Goal: Communication & Community: Share content

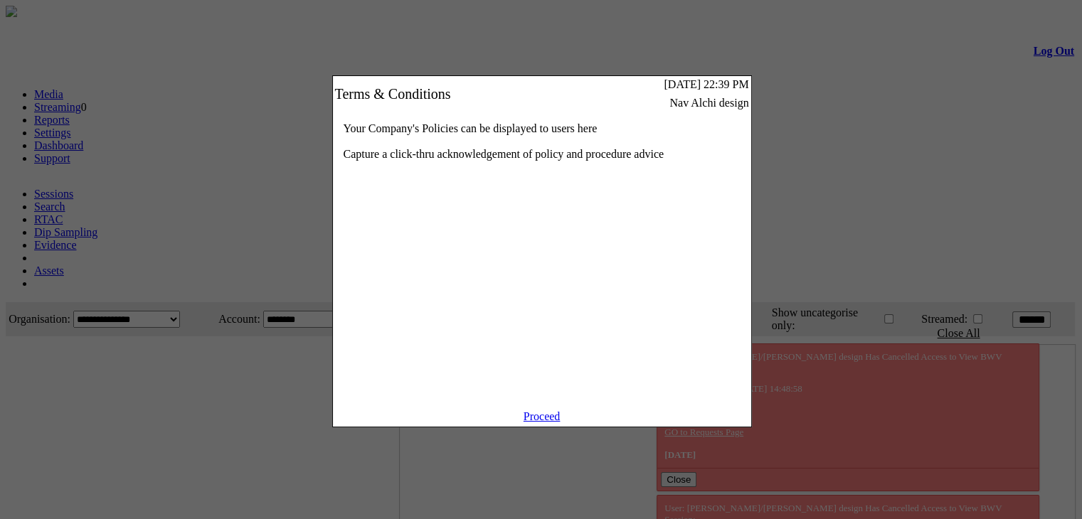
click at [550, 423] on link "Proceed" at bounding box center [542, 416] width 37 height 12
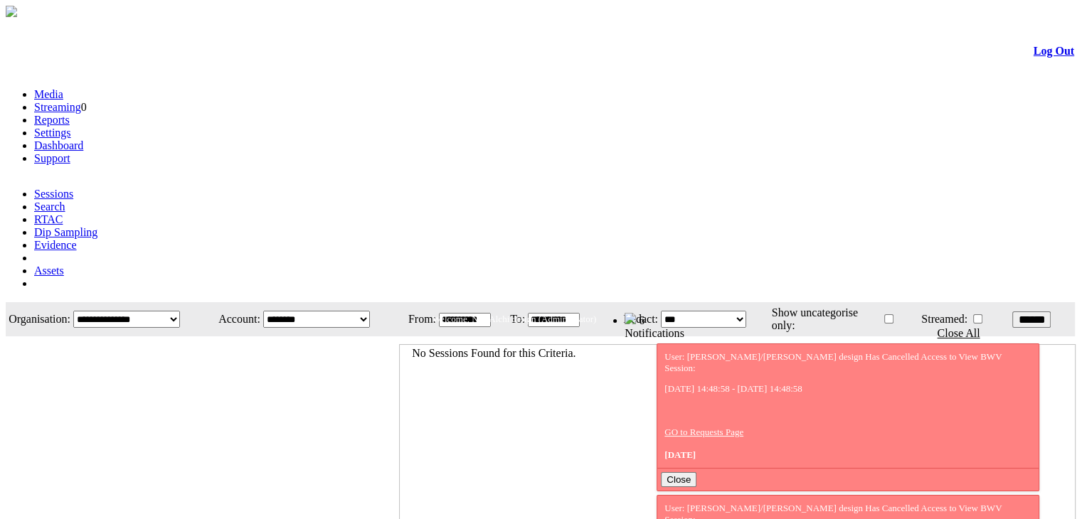
click at [77, 239] on link "Evidence" at bounding box center [55, 245] width 43 height 12
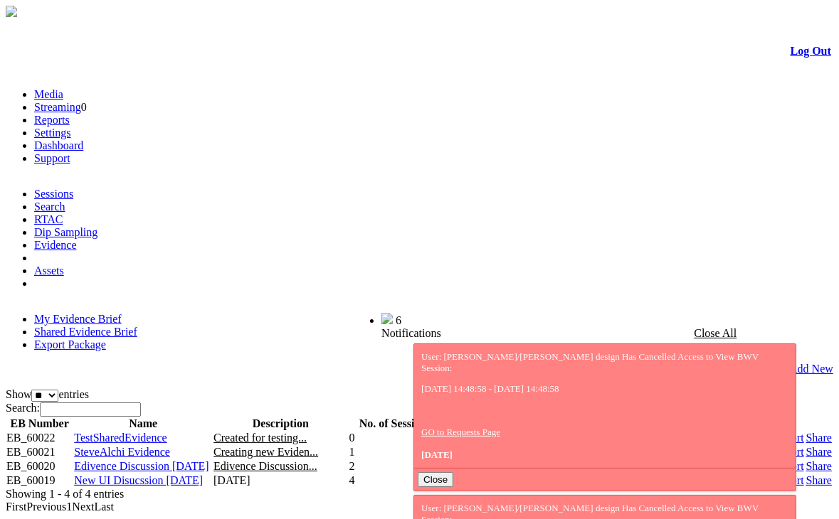
click at [77, 239] on link "Evidence" at bounding box center [55, 245] width 43 height 12
click at [806, 474] on link "Share" at bounding box center [819, 480] width 26 height 12
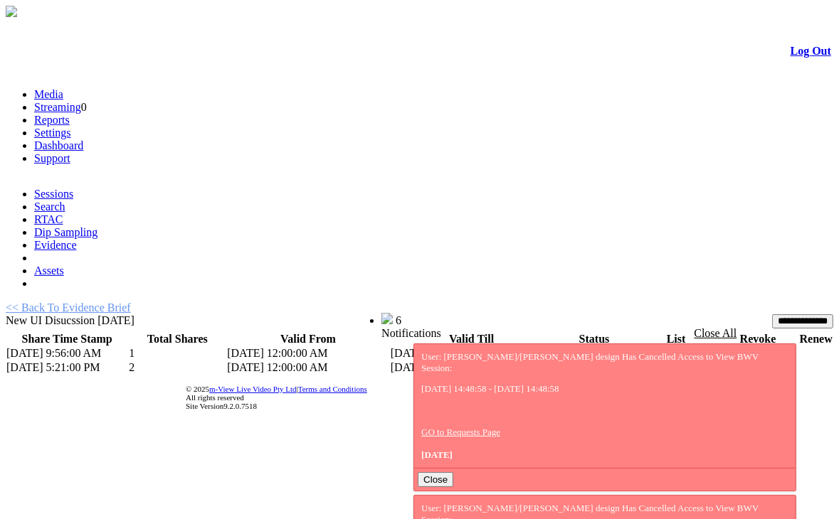
click at [97, 302] on link "<< Back To Evidence Brief" at bounding box center [68, 308] width 125 height 12
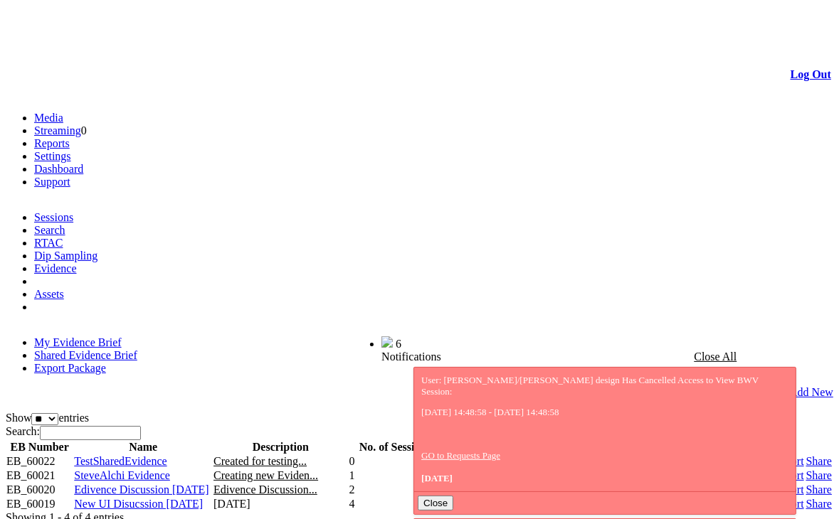
click at [806, 498] on link "Share" at bounding box center [819, 504] width 26 height 12
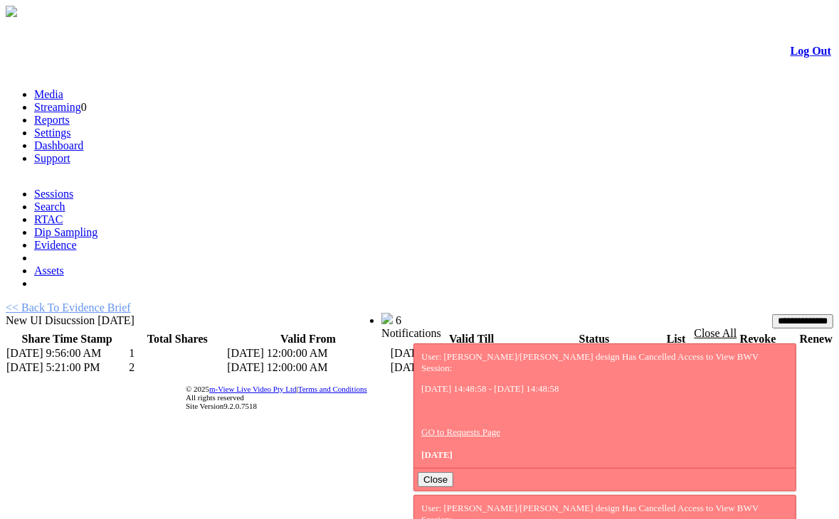
click at [122, 302] on link "<< Back To Evidence Brief" at bounding box center [68, 308] width 125 height 12
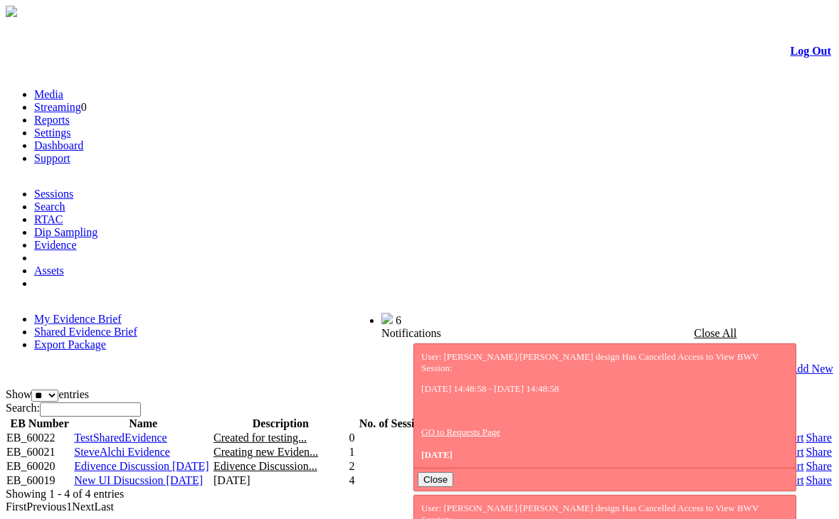
click at [806, 474] on link "Share" at bounding box center [819, 480] width 26 height 12
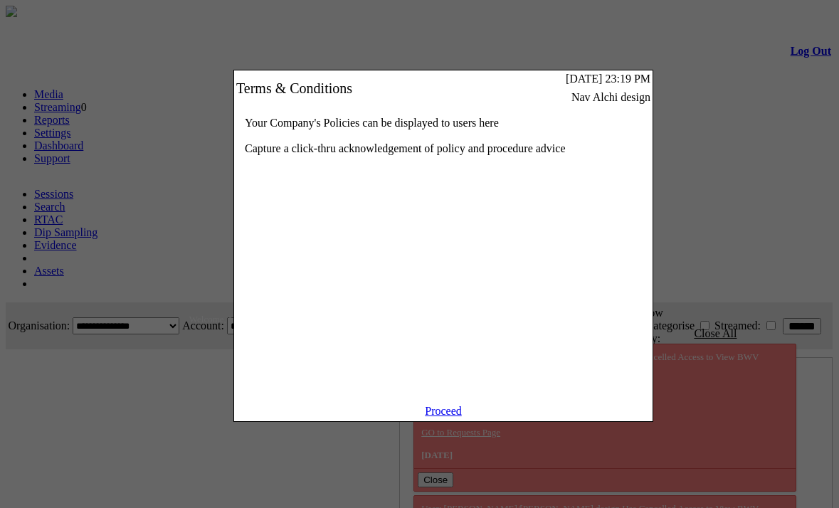
scroll to position [0, 43]
click at [439, 417] on link "Proceed" at bounding box center [443, 411] width 37 height 12
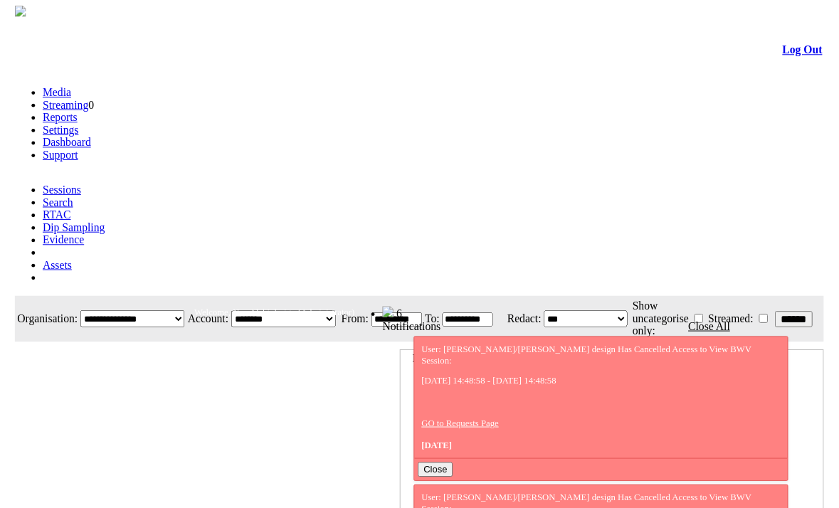
scroll to position [0, 43]
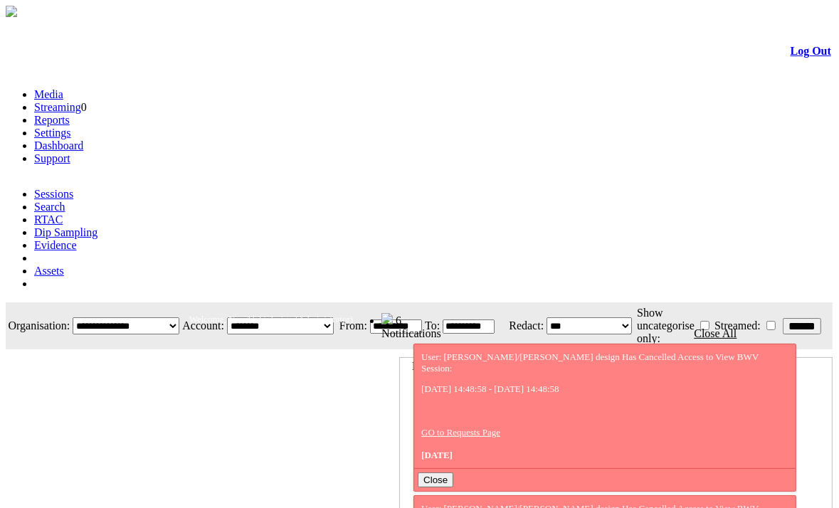
click at [229, 115] on div "Media Streaming 0 Reports Settings Dashboard Support Sessions Search RTAC Dip S…" at bounding box center [419, 194] width 827 height 213
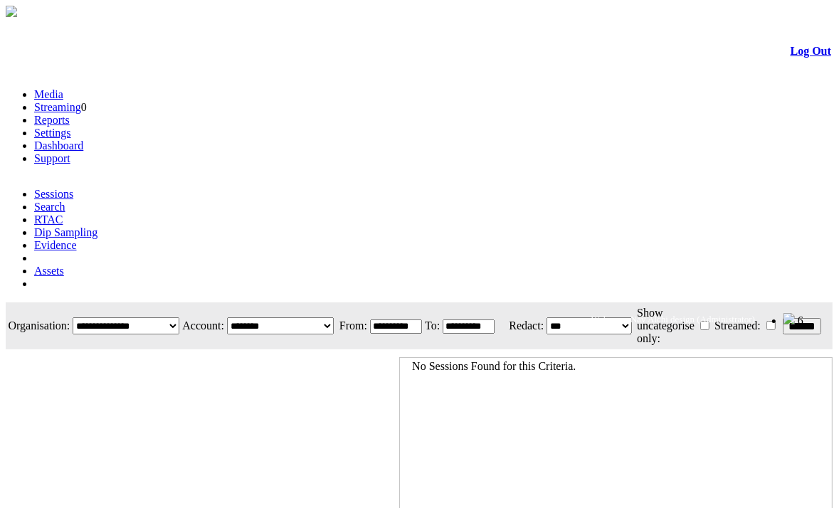
click at [77, 239] on link "Evidence" at bounding box center [55, 245] width 43 height 12
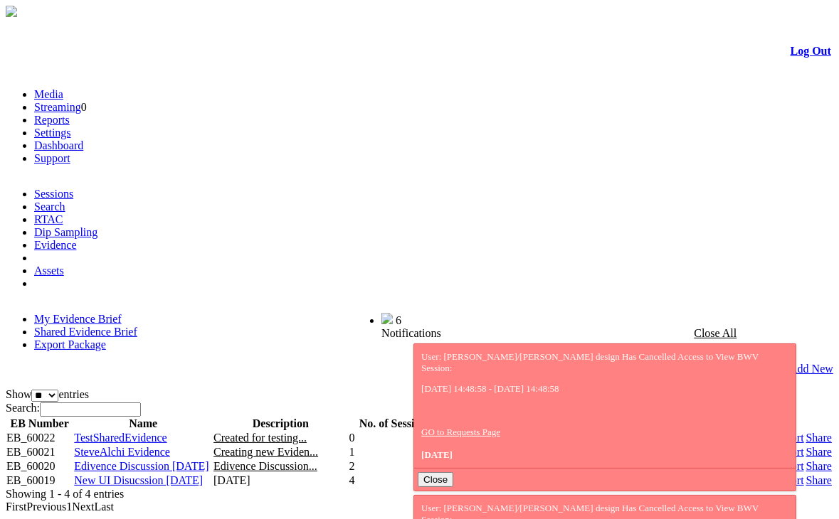
click at [806, 474] on link "Share" at bounding box center [819, 480] width 26 height 12
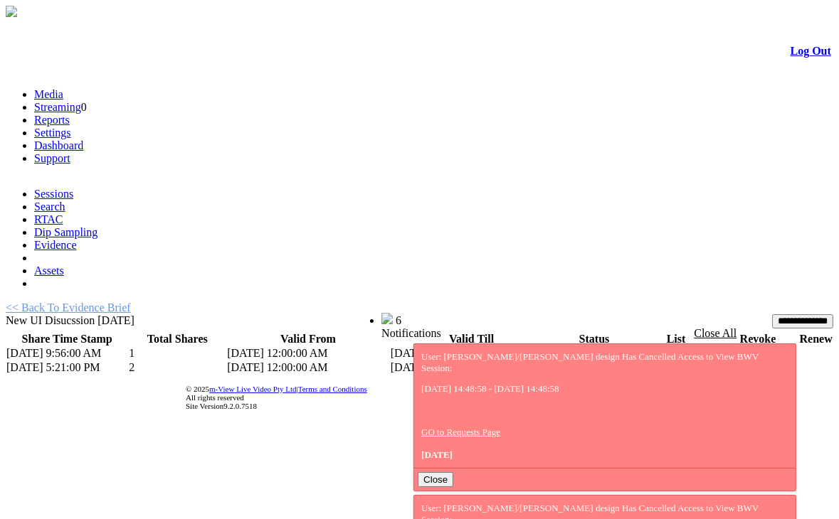
click at [636, 347] on link "List" at bounding box center [645, 353] width 18 height 12
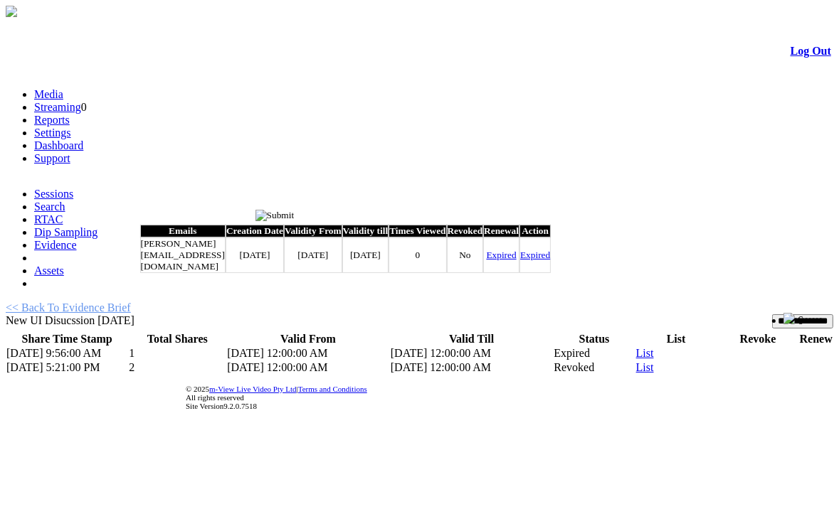
click at [294, 220] on input "image" at bounding box center [274, 215] width 39 height 11
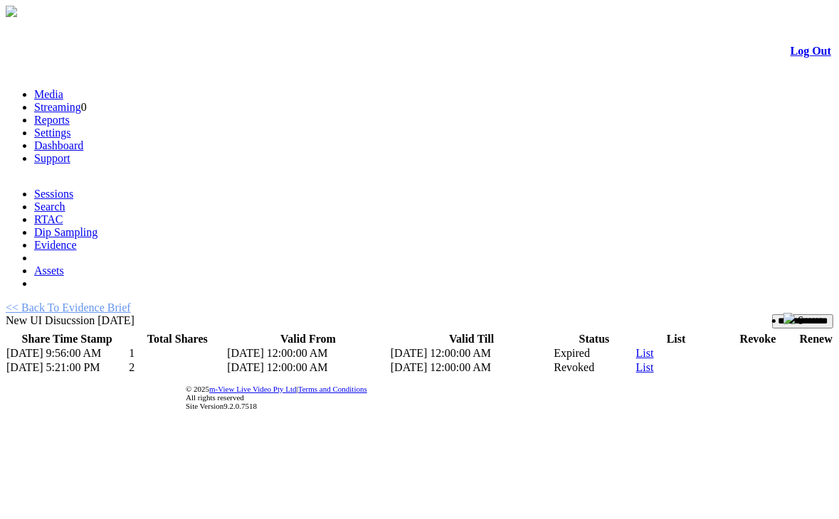
click at [636, 361] on link "List" at bounding box center [645, 367] width 18 height 12
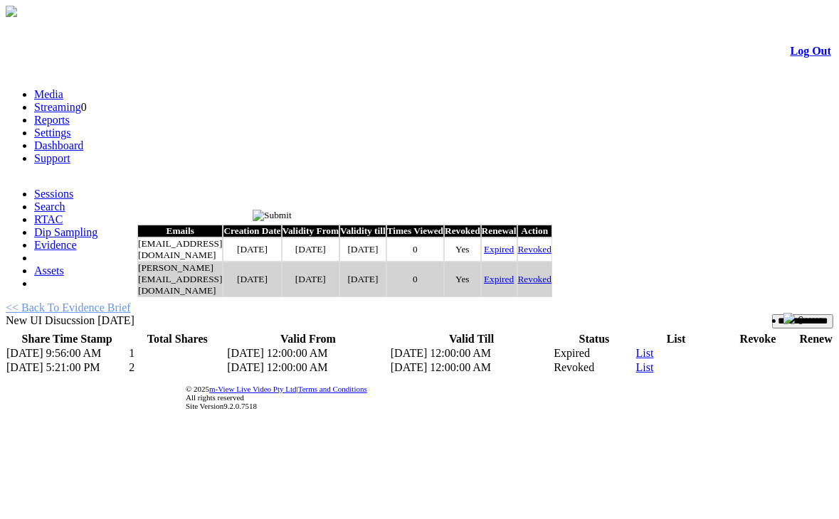
click at [292, 216] on input "image" at bounding box center [272, 215] width 39 height 11
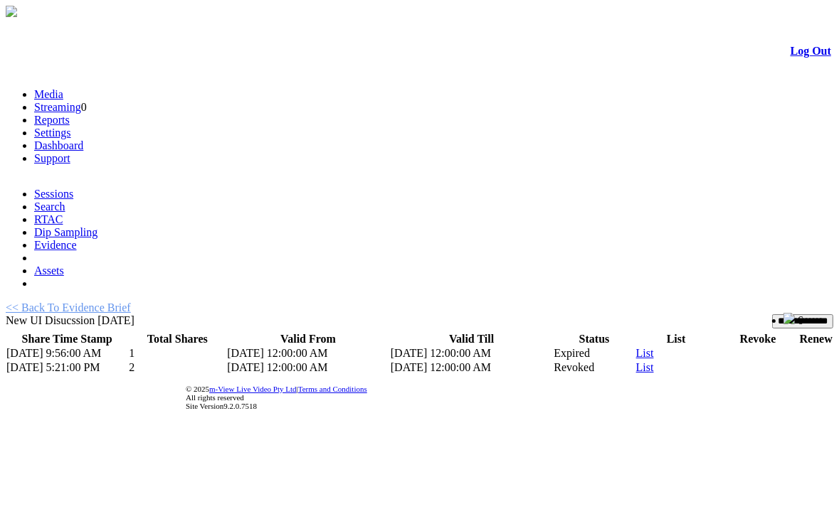
click at [125, 302] on link "<< Back To Evidence Brief" at bounding box center [68, 308] width 125 height 12
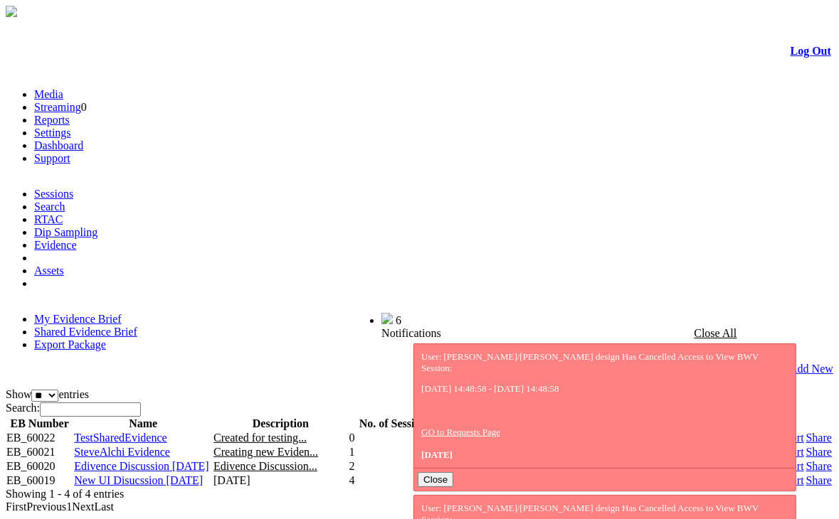
click at [806, 460] on link "Share" at bounding box center [819, 466] width 26 height 12
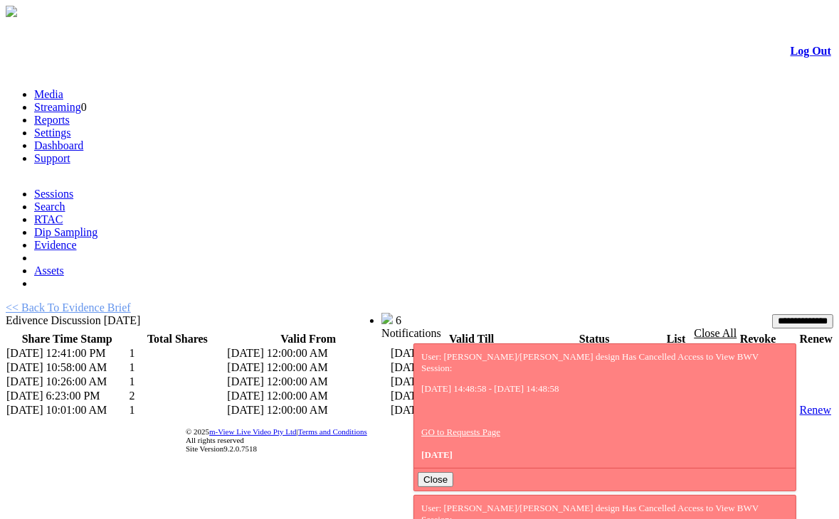
click at [639, 404] on link "List" at bounding box center [645, 410] width 18 height 12
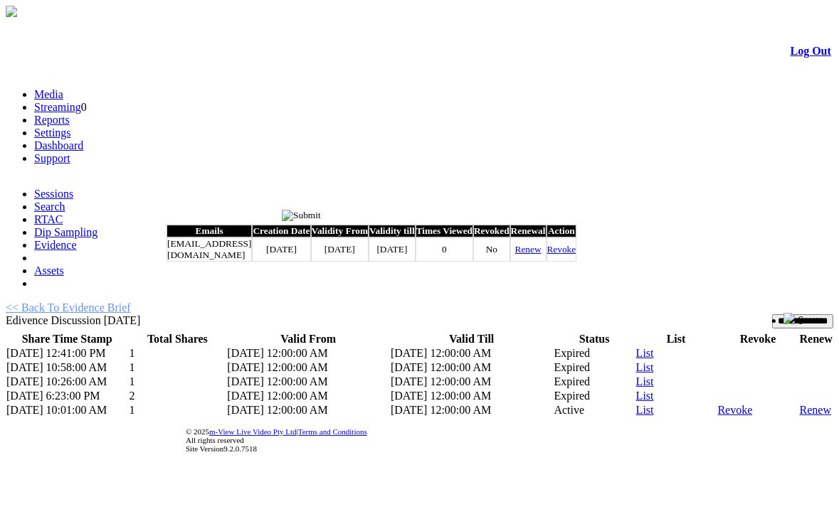
click at [321, 213] on input "image" at bounding box center [301, 215] width 39 height 11
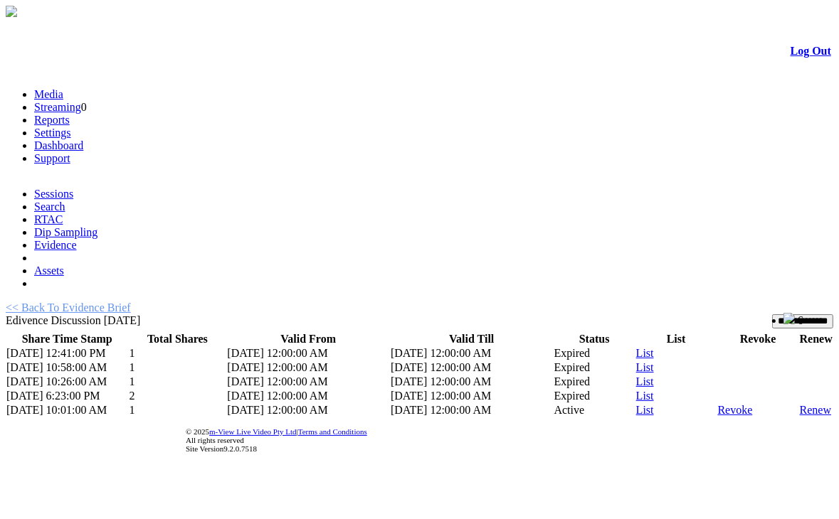
click at [791, 57] on link "Log Out" at bounding box center [810, 51] width 41 height 12
